Goal: Transaction & Acquisition: Purchase product/service

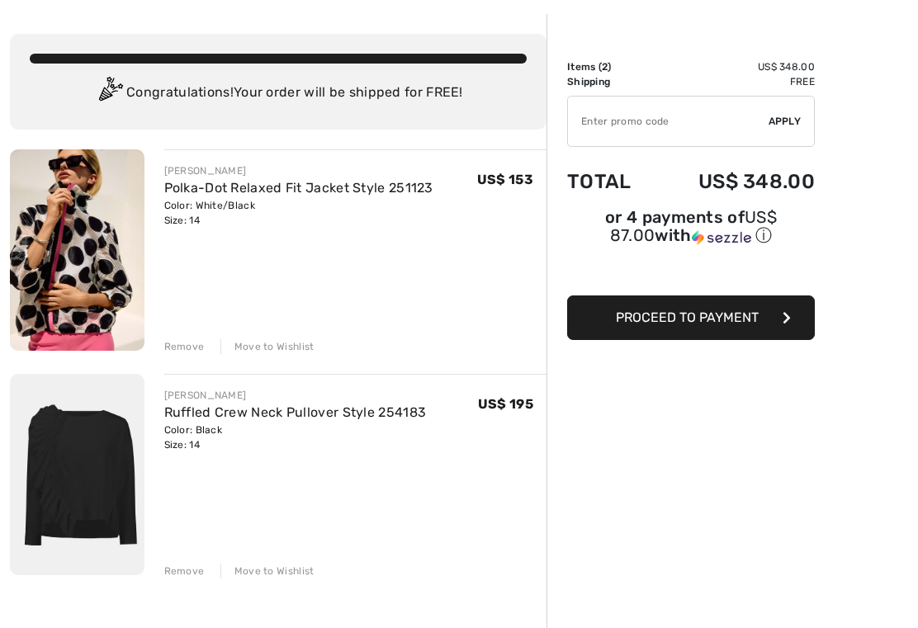
scroll to position [68, 0]
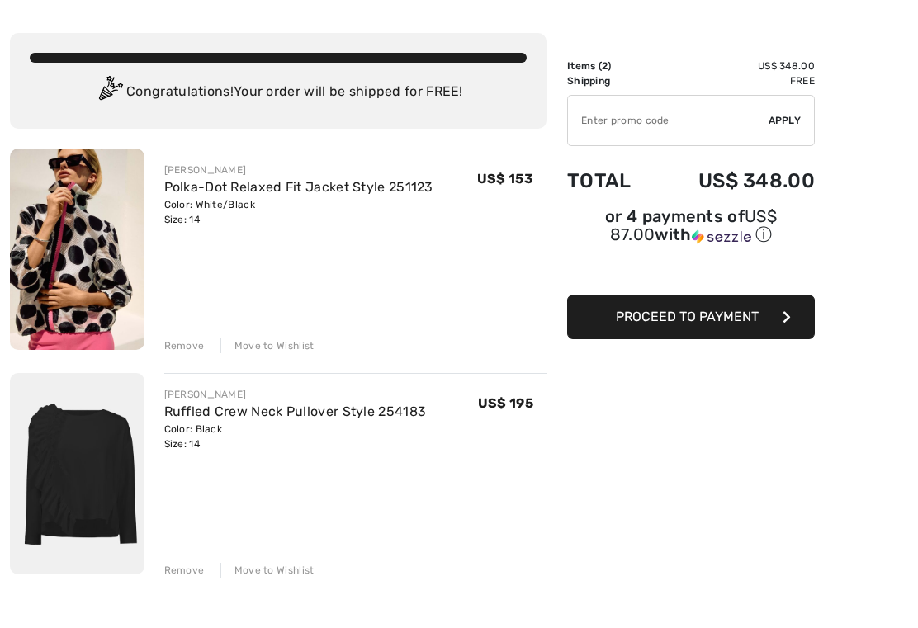
click at [184, 345] on div "Remove" at bounding box center [184, 345] width 40 height 15
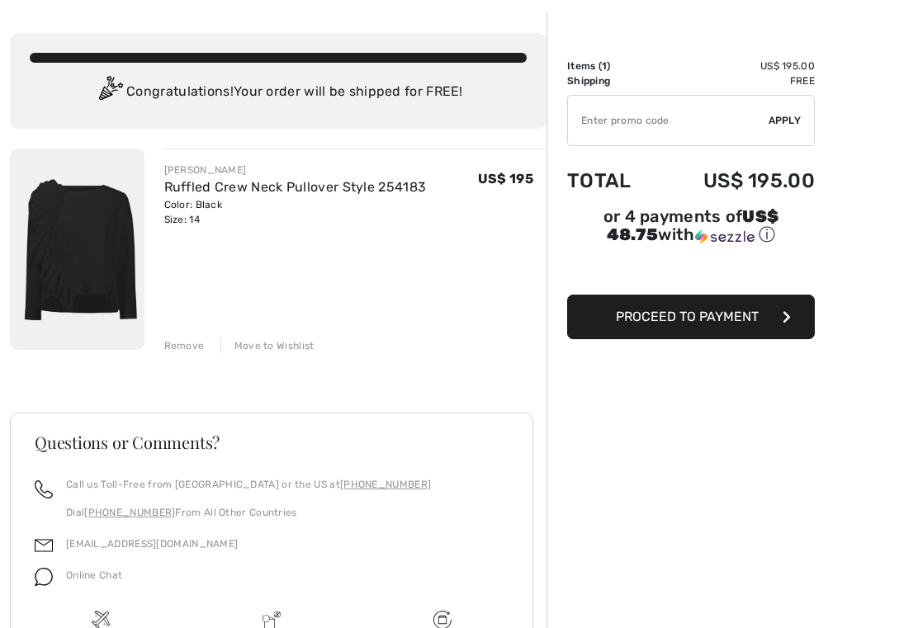
click at [89, 257] on img at bounding box center [77, 249] width 135 height 201
click at [293, 179] on link "Ruffled Crew Neck Pullover Style 254183" at bounding box center [295, 187] width 262 height 16
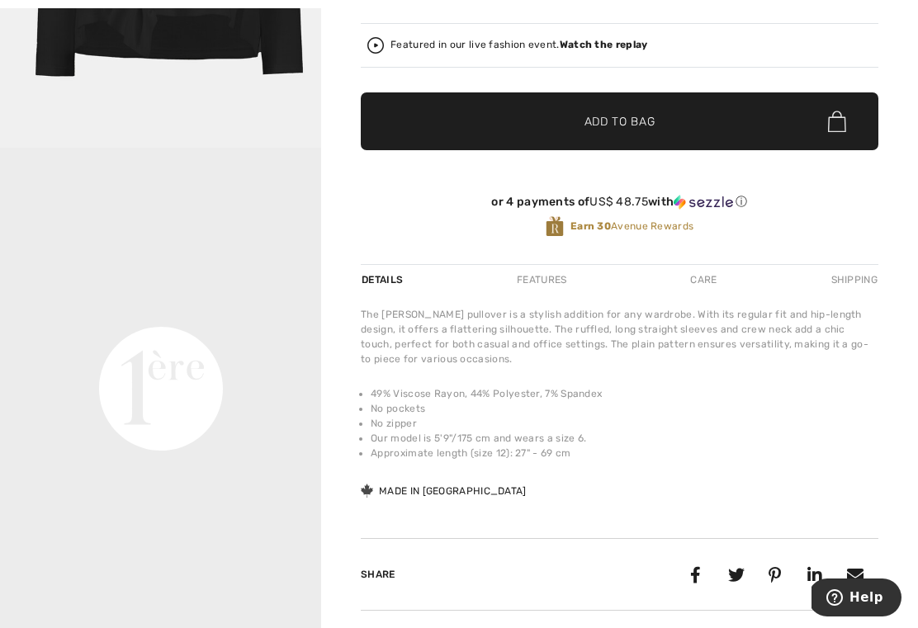
scroll to position [9, 0]
click at [236, 309] on video "Your browser does not support the video tag." at bounding box center [160, 228] width 321 height 161
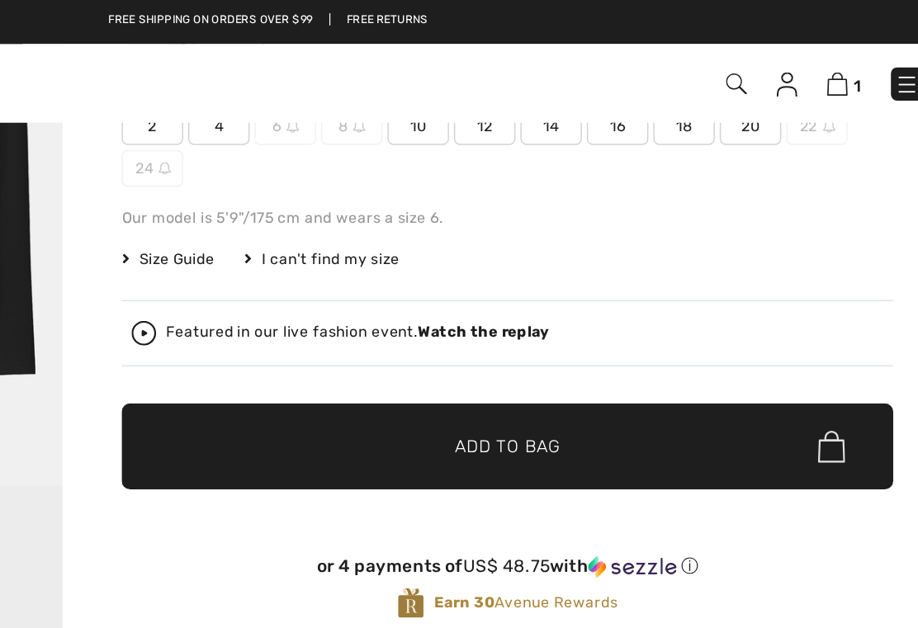
scroll to position [196, 0]
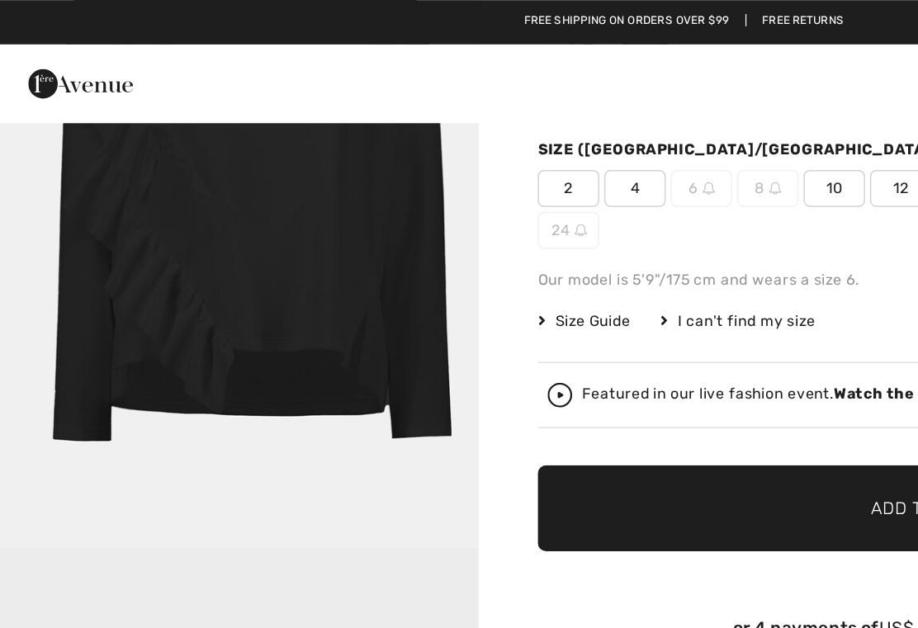
click at [222, 184] on img "1 / 1" at bounding box center [160, 126] width 321 height 482
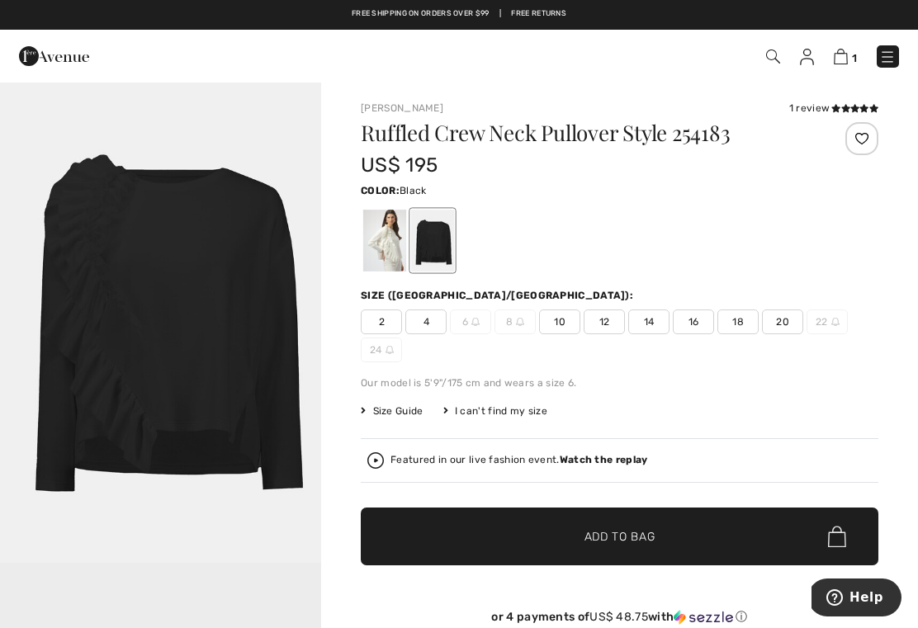
click at [844, 106] on icon at bounding box center [845, 108] width 9 height 8
click at [607, 318] on span "12" at bounding box center [603, 321] width 41 height 25
click at [583, 536] on span "✔ Added to Bag" at bounding box center [595, 536] width 101 height 17
click at [837, 59] on img at bounding box center [839, 57] width 14 height 16
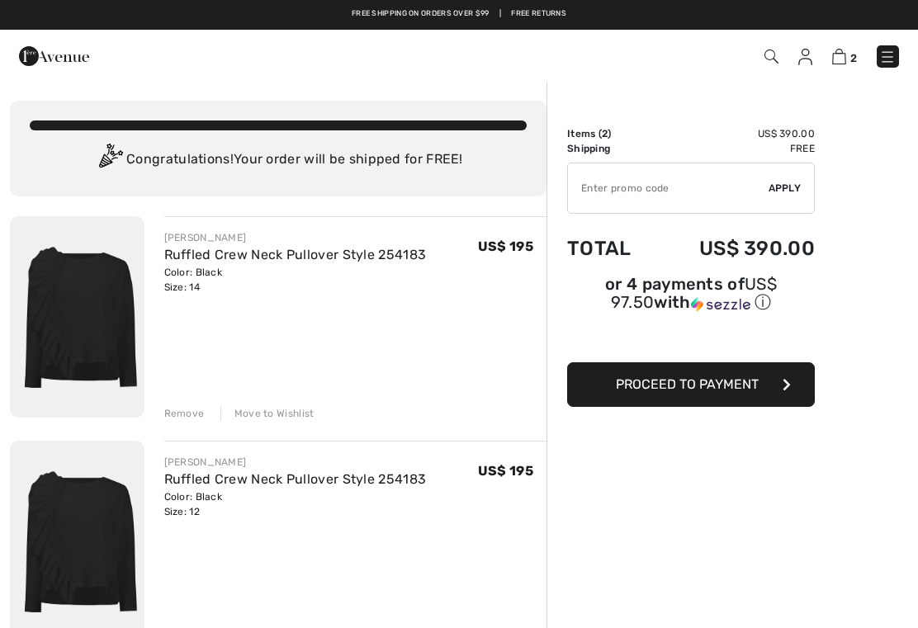
click at [186, 415] on div "Remove" at bounding box center [184, 413] width 40 height 15
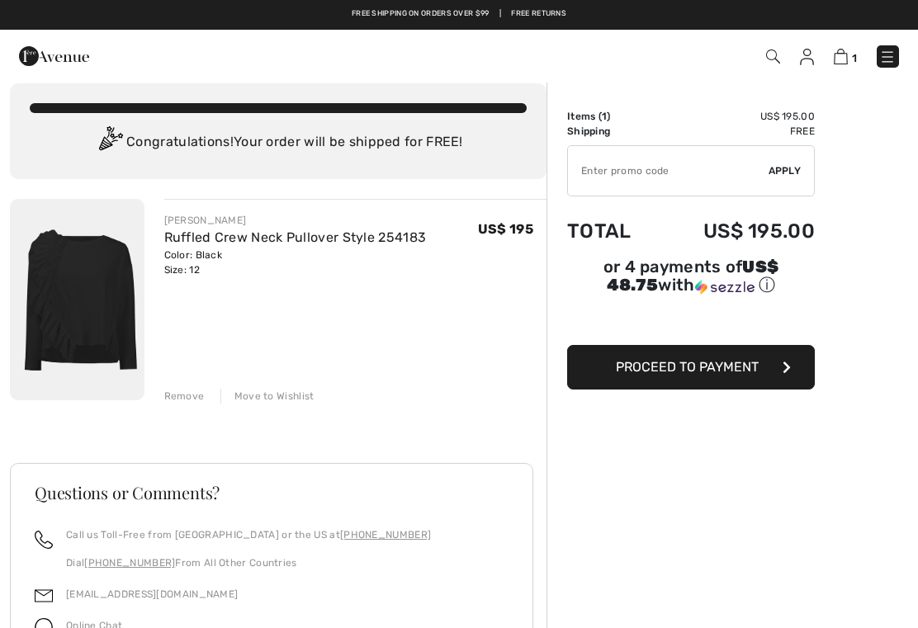
scroll to position [16, 0]
